Goal: Navigation & Orientation: Find specific page/section

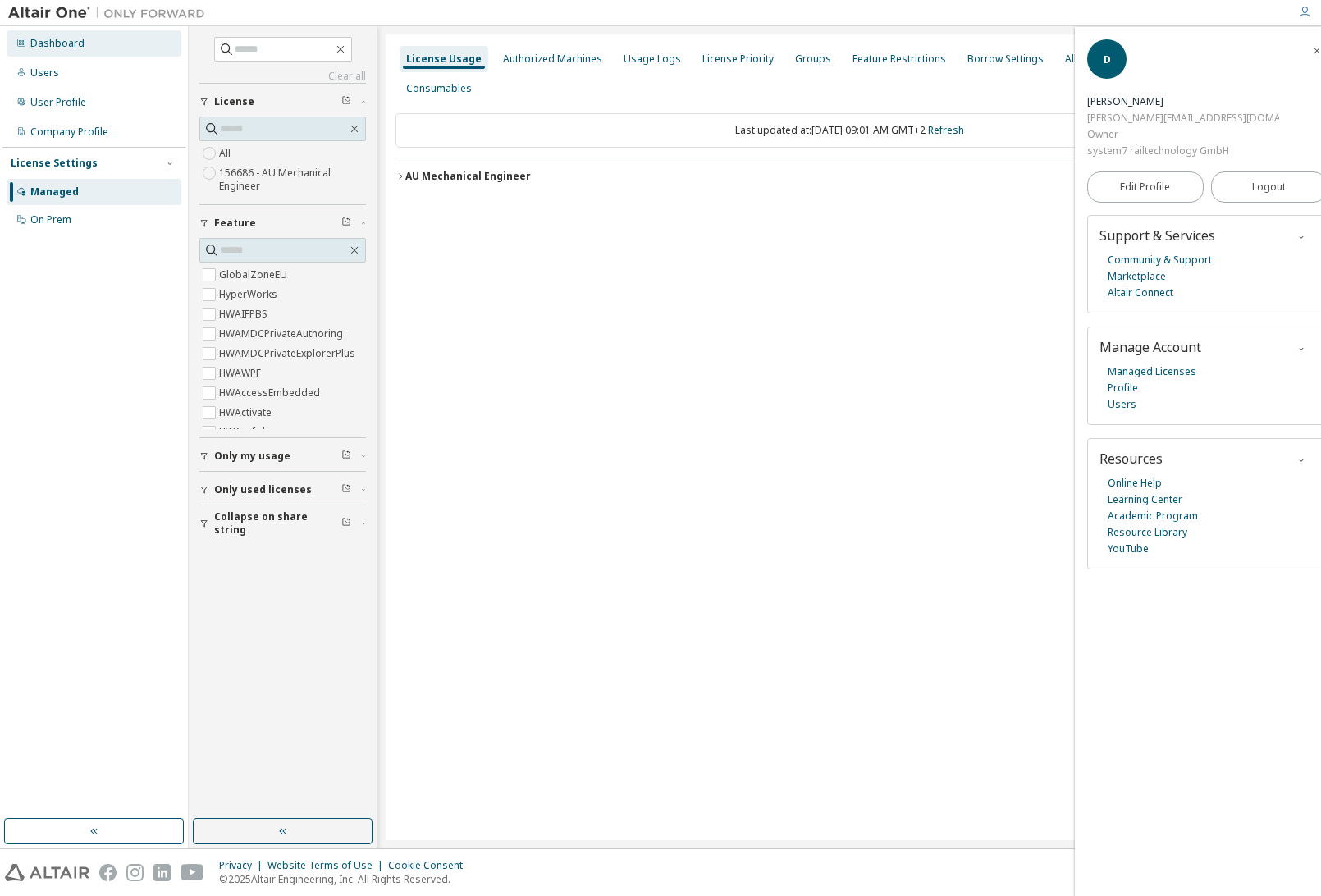
click at [108, 42] on div "Dashboard" at bounding box center [94, 44] width 175 height 26
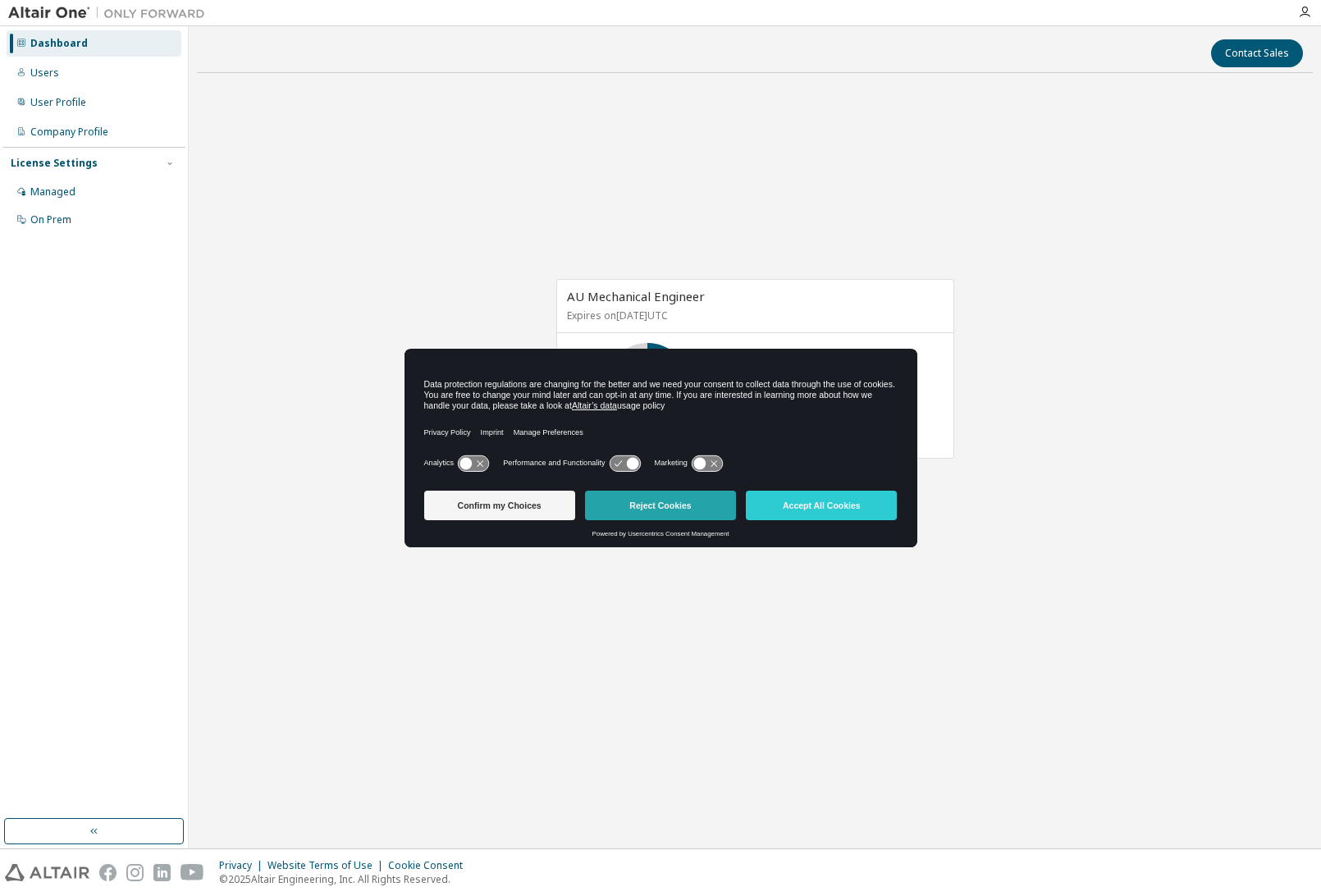
click at [704, 507] on button "Reject Cookies" at bounding box center [660, 505] width 151 height 30
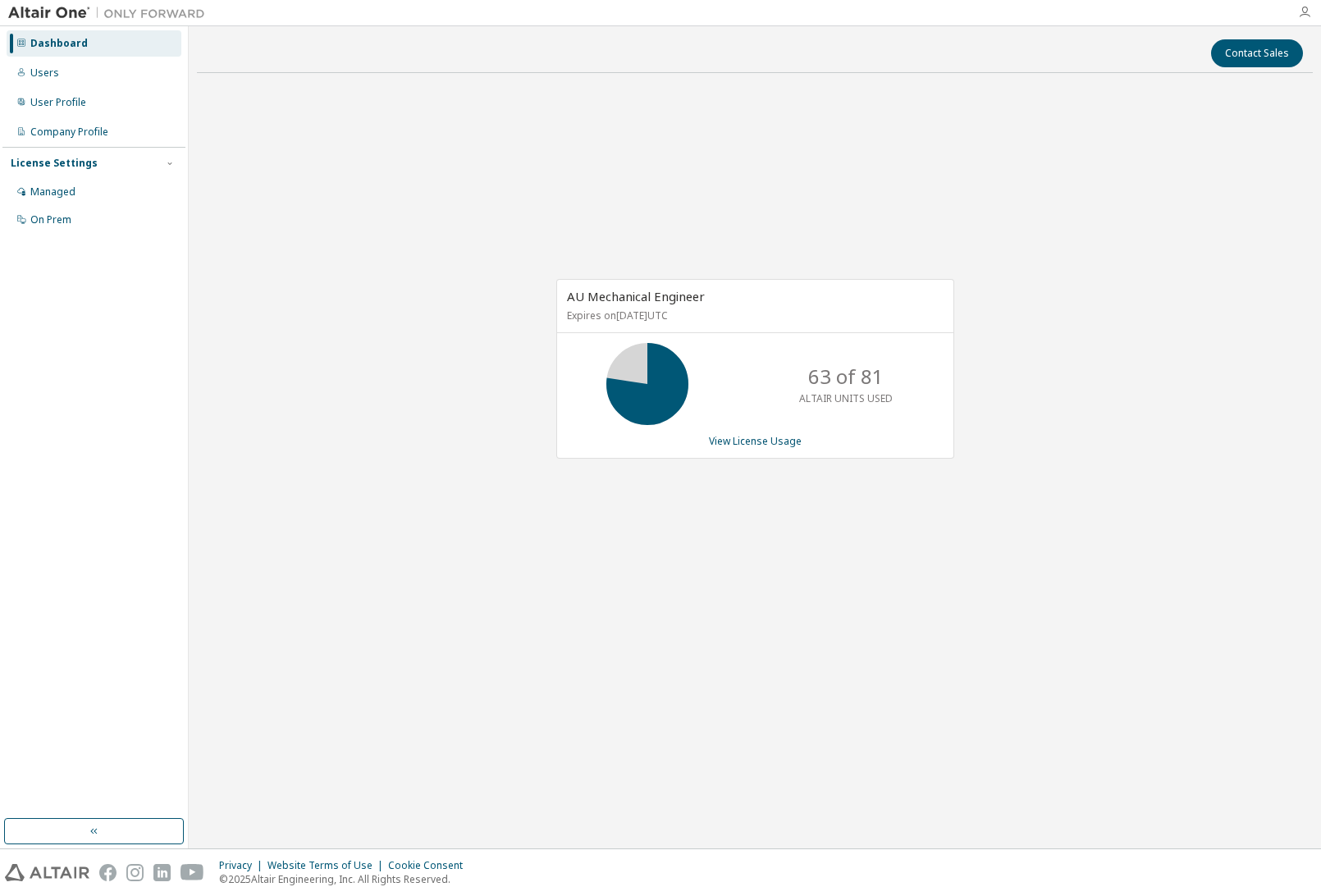
click at [1304, 8] on icon "button" at bounding box center [1304, 12] width 13 height 13
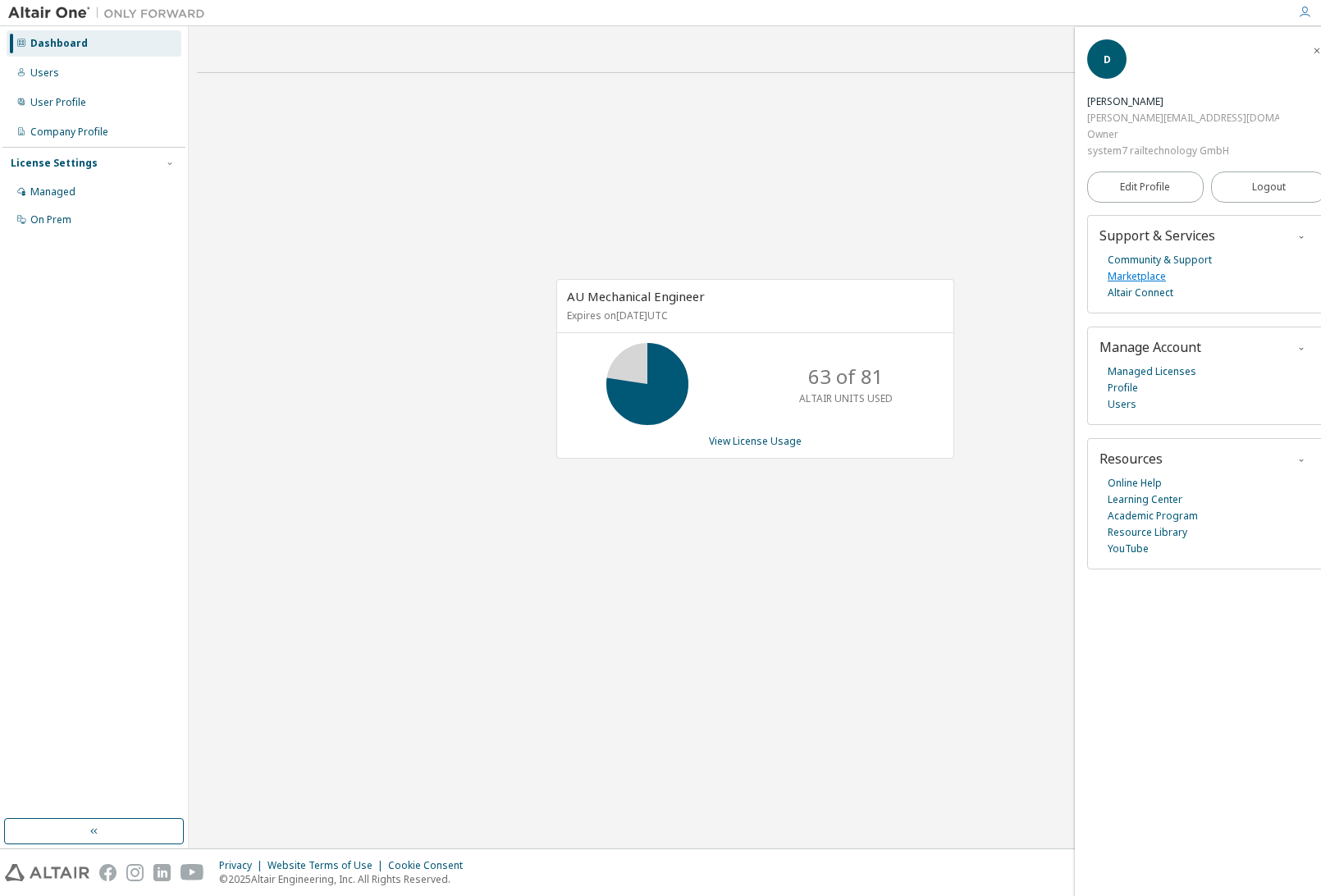
click at [1135, 268] on link "Marketplace" at bounding box center [1136, 277] width 58 height 17
